Goal: Task Accomplishment & Management: Manage account settings

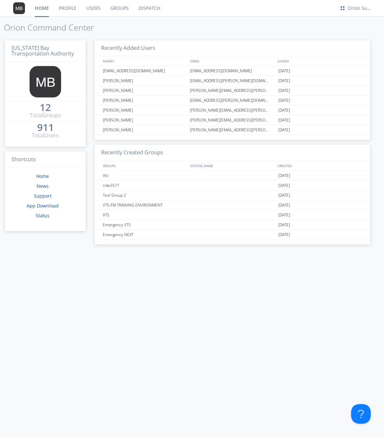
click at [65, 9] on link "Profile" at bounding box center [68, 8] width 28 height 16
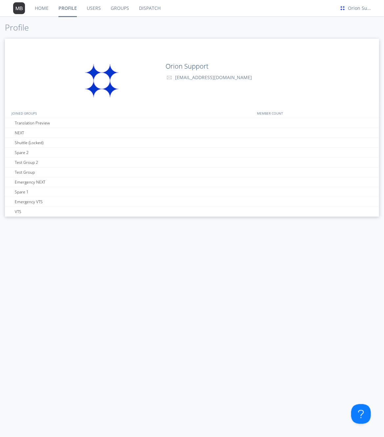
click at [65, 9] on link "Users" at bounding box center [94, 8] width 24 height 16
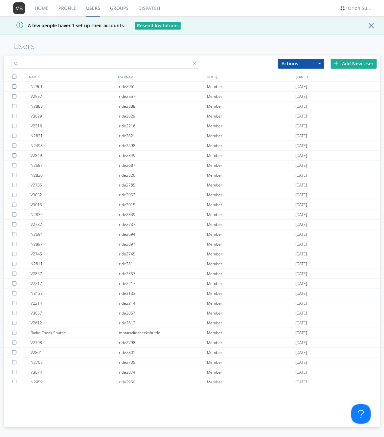
click at [60, 63] on input "text" at bounding box center [105, 64] width 188 height 10
paste input "[PERSON_NAME][EMAIL_ADDRESS][PERSON_NAME][DOMAIN_NAME]"
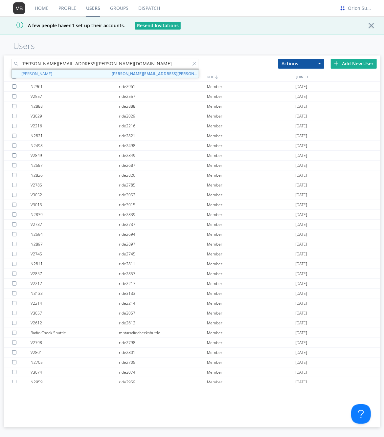
paste input "[PERSON_NAME].[PERSON_NAME]"
type input "[PERSON_NAME][EMAIL_ADDRESS][PERSON_NAME][DOMAIN_NAME]"
